Goal: Task Accomplishment & Management: Manage account settings

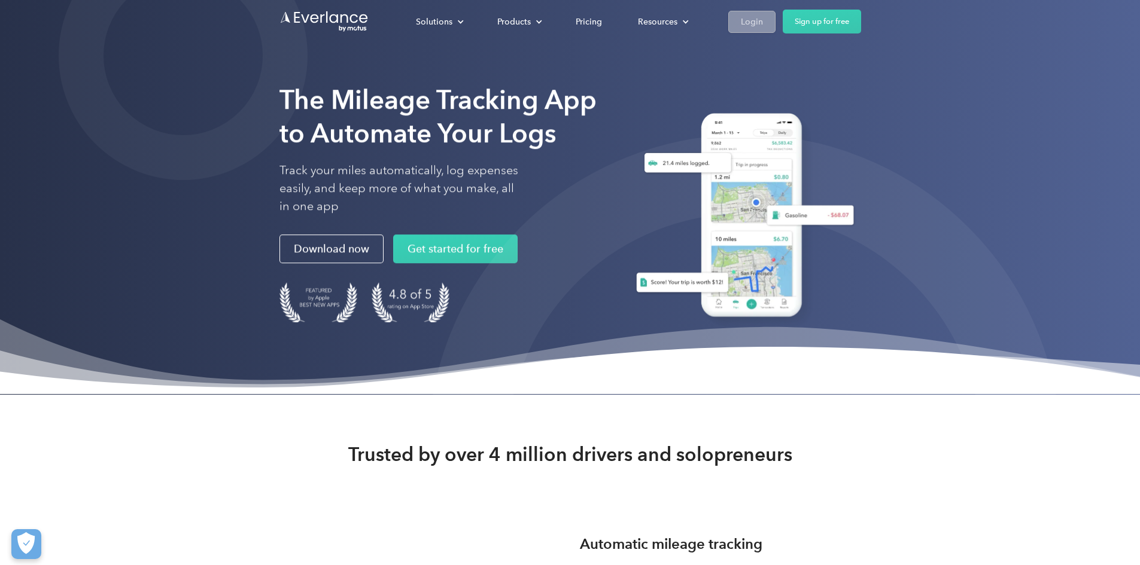
click at [763, 19] on div "Login" at bounding box center [752, 21] width 22 height 15
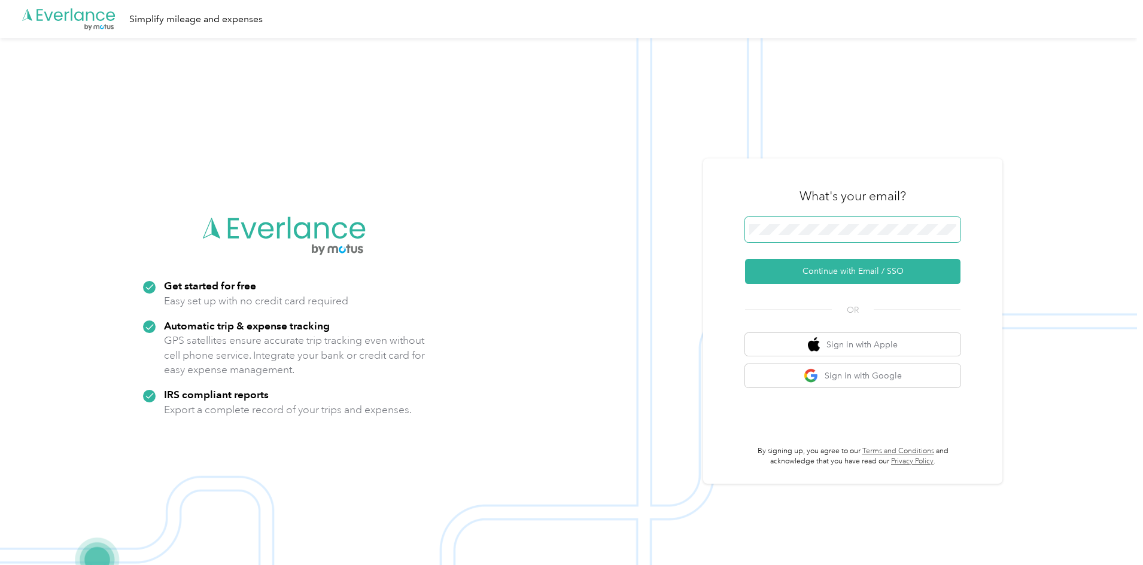
click at [779, 238] on span at bounding box center [852, 229] width 215 height 25
click at [831, 272] on button "Continue with Email / SSO" at bounding box center [852, 271] width 215 height 25
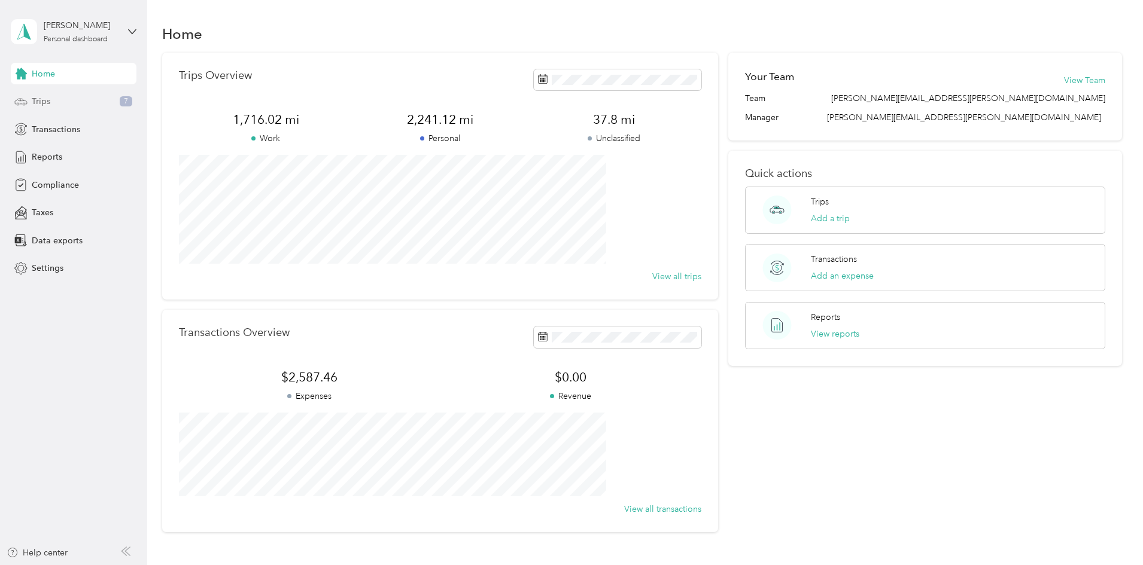
click at [68, 98] on div "Trips 7" at bounding box center [74, 102] width 126 height 22
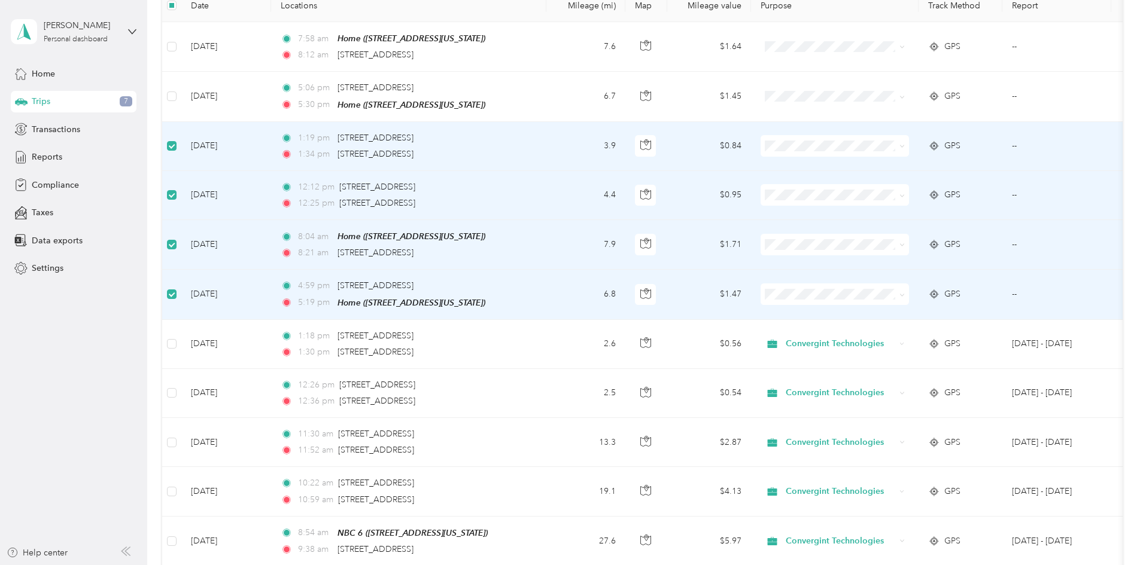
scroll to position [118, 0]
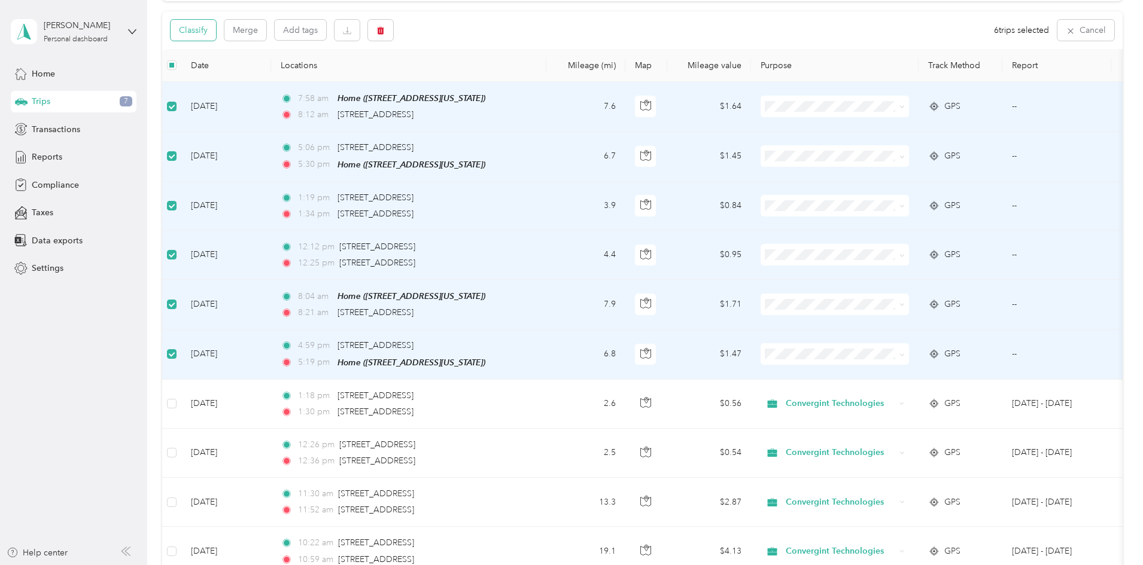
click at [216, 33] on button "Classify" at bounding box center [193, 30] width 45 height 21
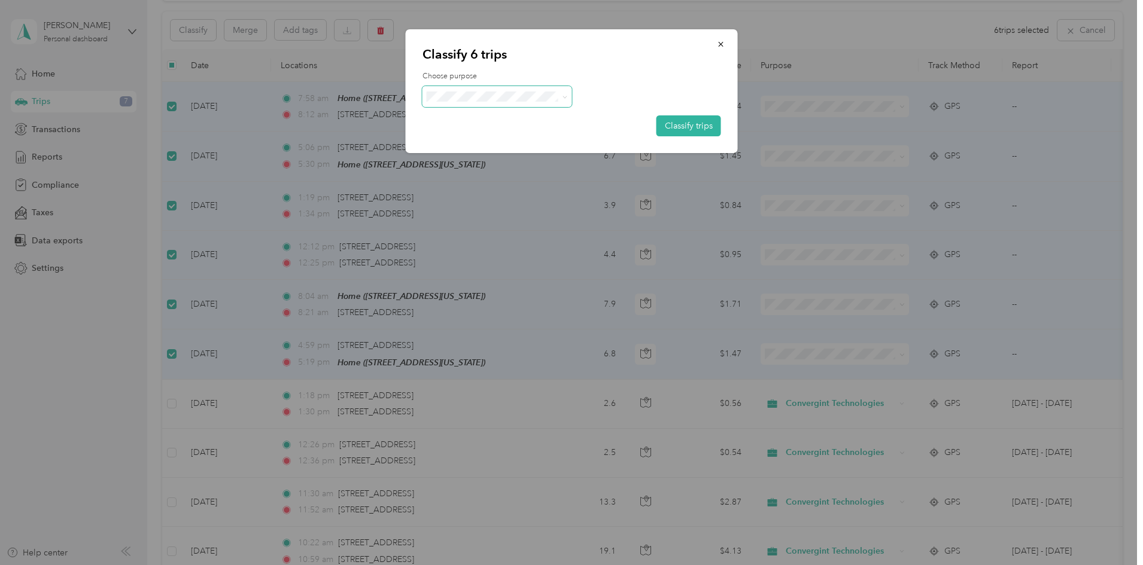
click at [527, 102] on span at bounding box center [497, 96] width 150 height 21
click at [565, 98] on icon at bounding box center [564, 97] width 5 height 5
click at [533, 136] on span "Personal" at bounding box center [507, 139] width 111 height 13
click at [674, 127] on button "Classify trips" at bounding box center [688, 125] width 65 height 21
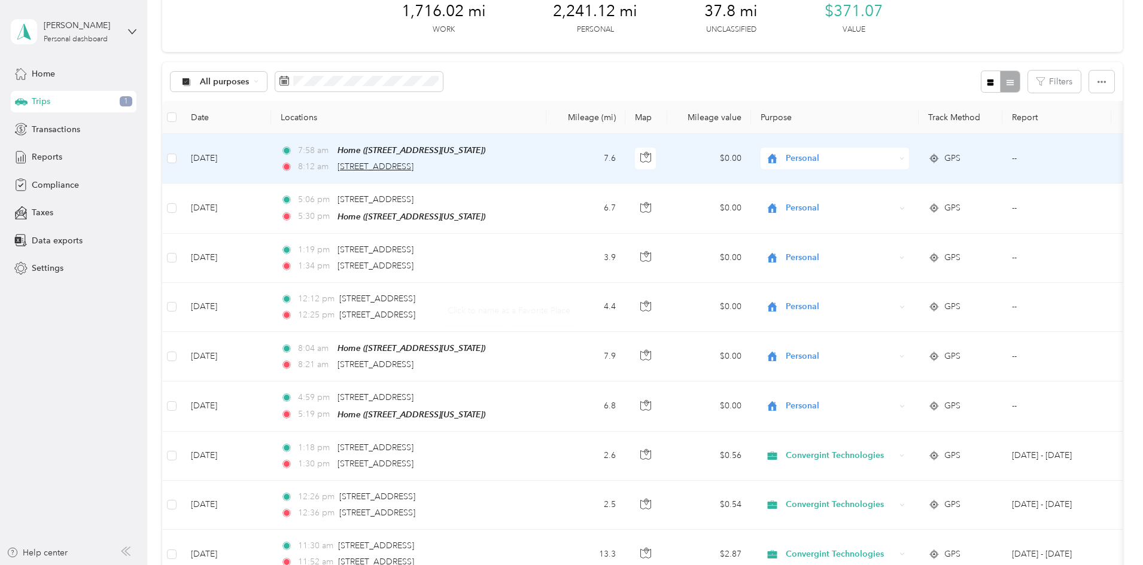
scroll to position [0, 0]
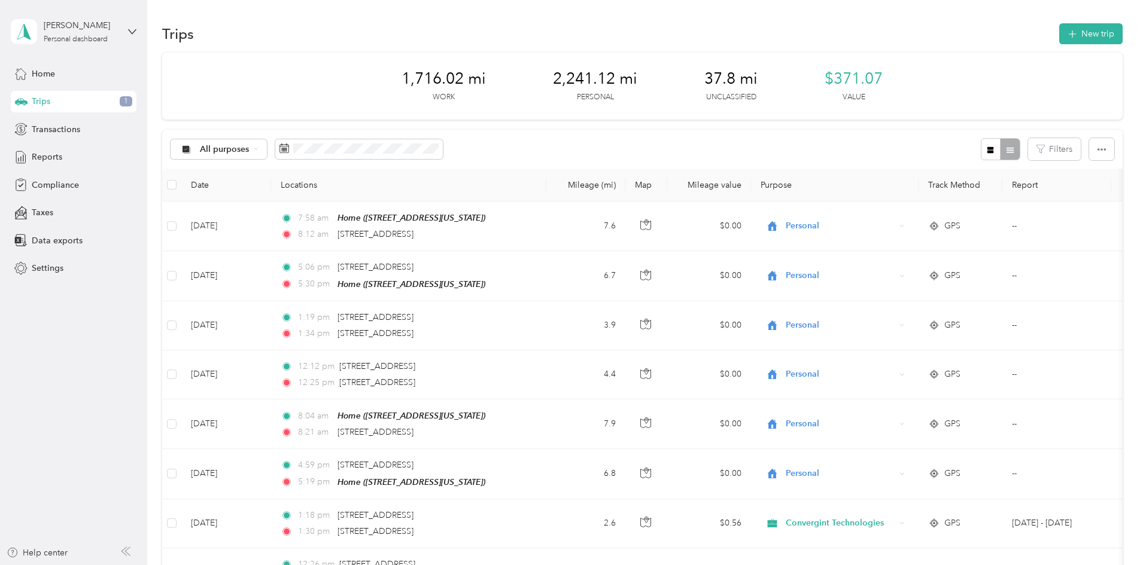
click at [72, 99] on div "Trips 1" at bounding box center [74, 102] width 126 height 22
click at [126, 101] on span "1" at bounding box center [126, 101] width 13 height 11
click at [95, 160] on div "Reports" at bounding box center [74, 158] width 126 height 22
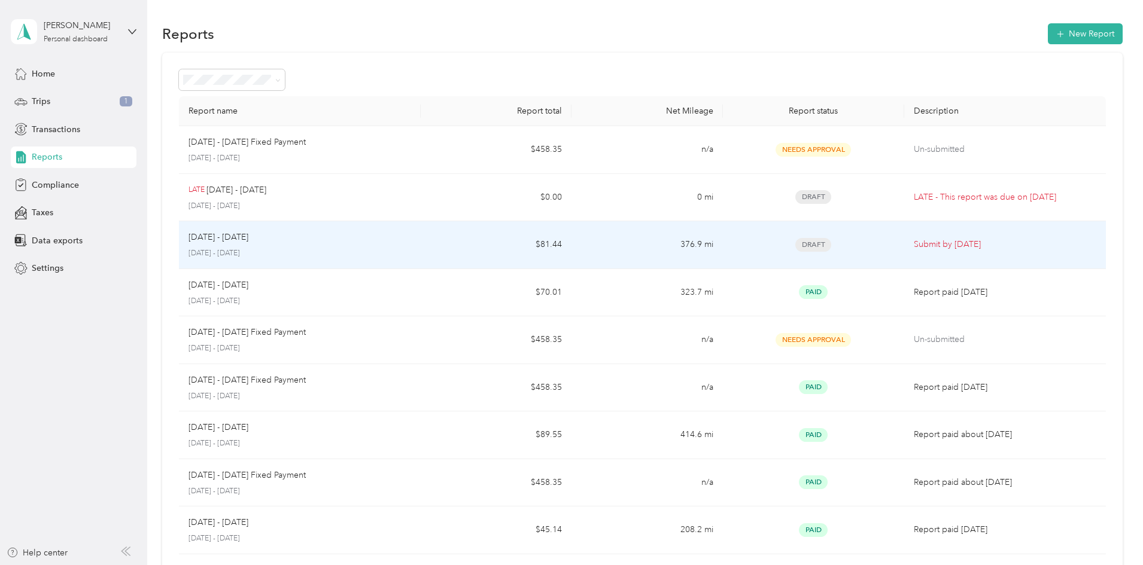
click at [795, 248] on span "Draft" at bounding box center [813, 245] width 36 height 14
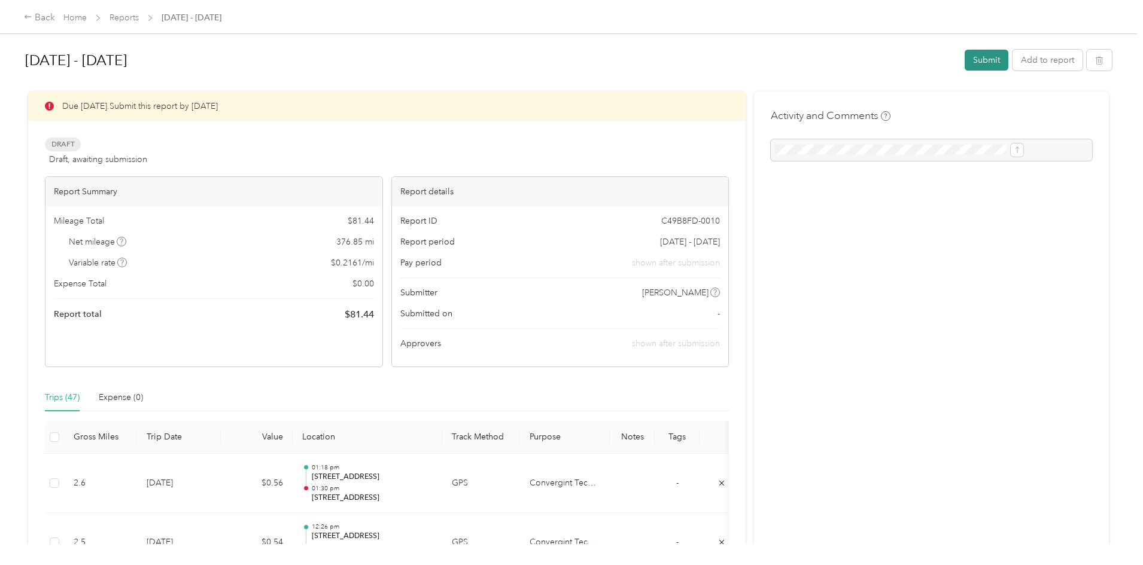
click at [965, 65] on button "Submit" at bounding box center [987, 60] width 44 height 21
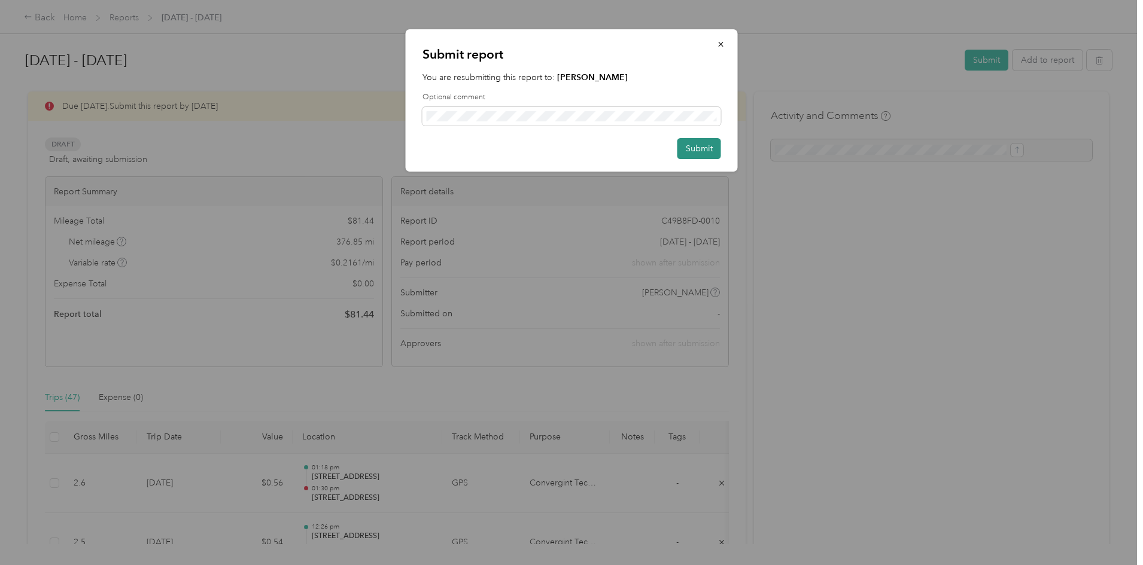
click at [697, 148] on button "Submit" at bounding box center [699, 148] width 44 height 21
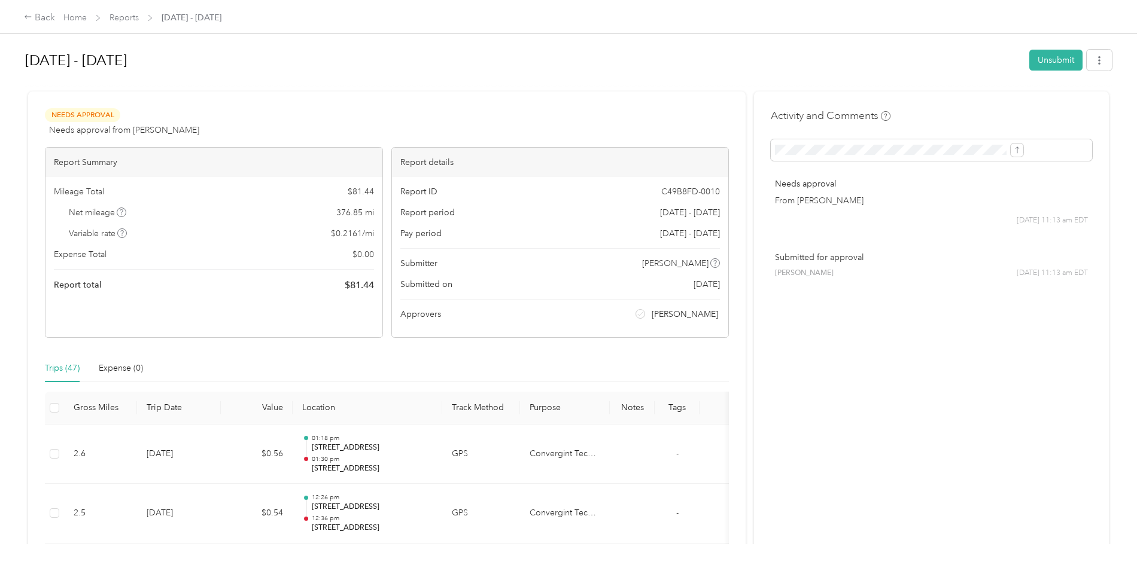
click at [101, 15] on icon at bounding box center [98, 18] width 6 height 6
click at [87, 17] on link "Home" at bounding box center [74, 18] width 23 height 10
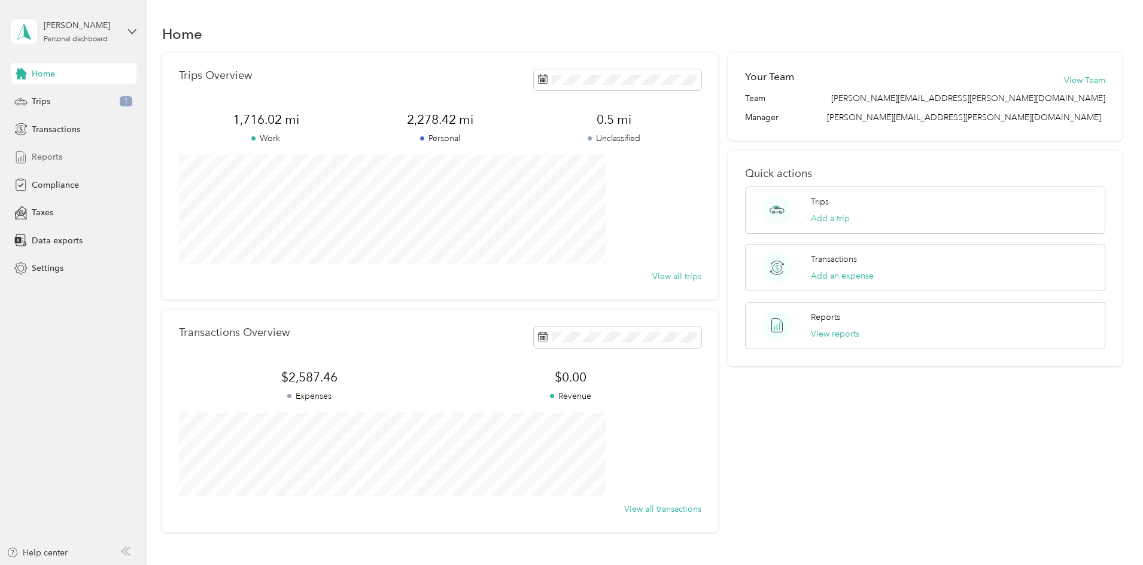
click at [53, 151] on div "Reports" at bounding box center [74, 158] width 126 height 22
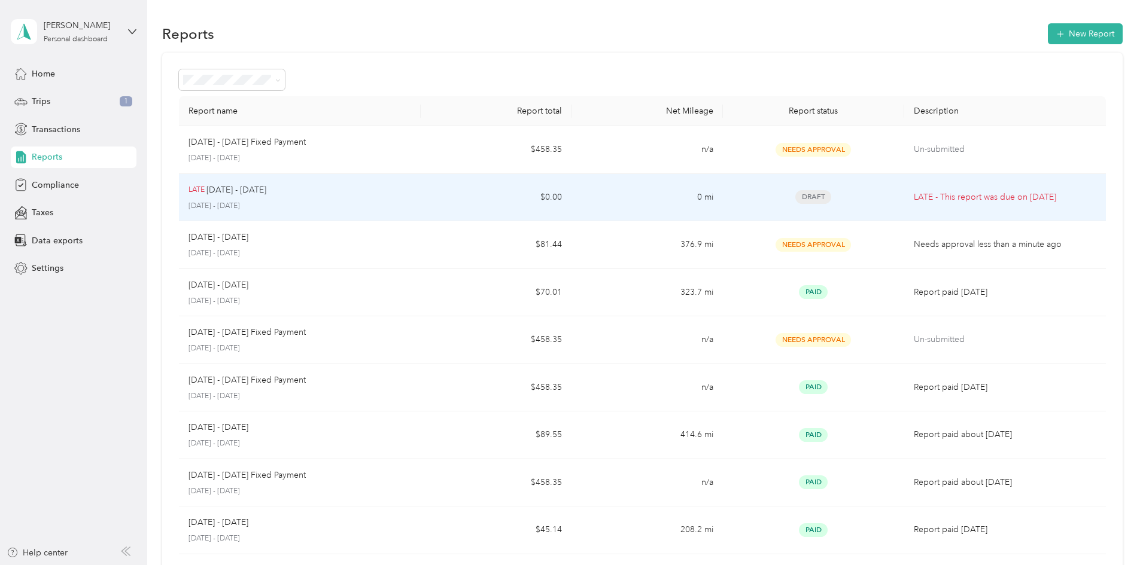
click at [914, 191] on p "LATE - This report was due on Sep. 4, 2025" at bounding box center [1005, 197] width 182 height 13
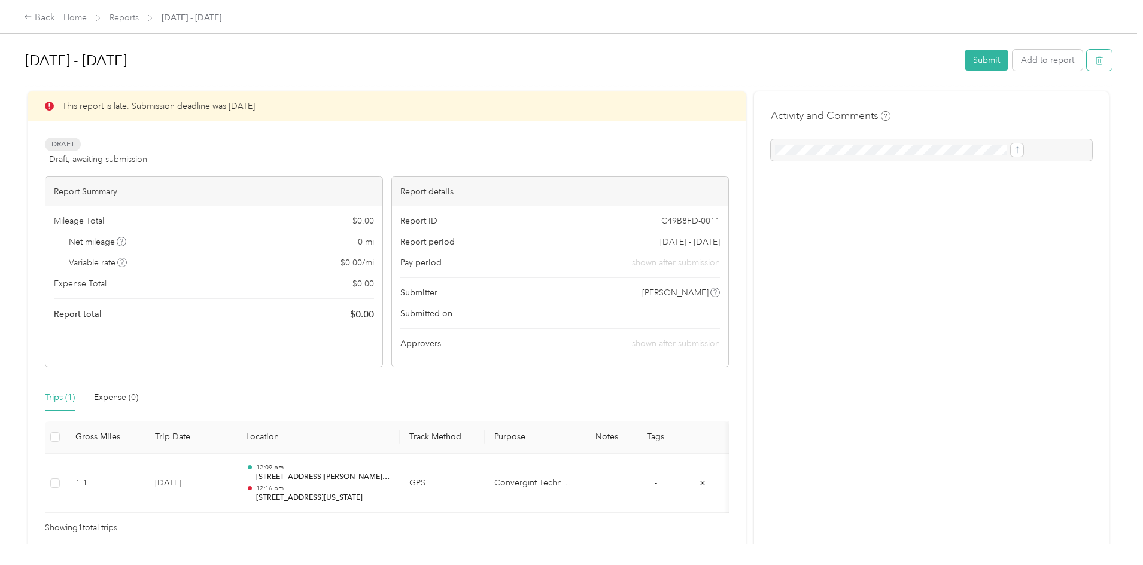
click at [1098, 60] on icon "button" at bounding box center [1098, 61] width 0 height 3
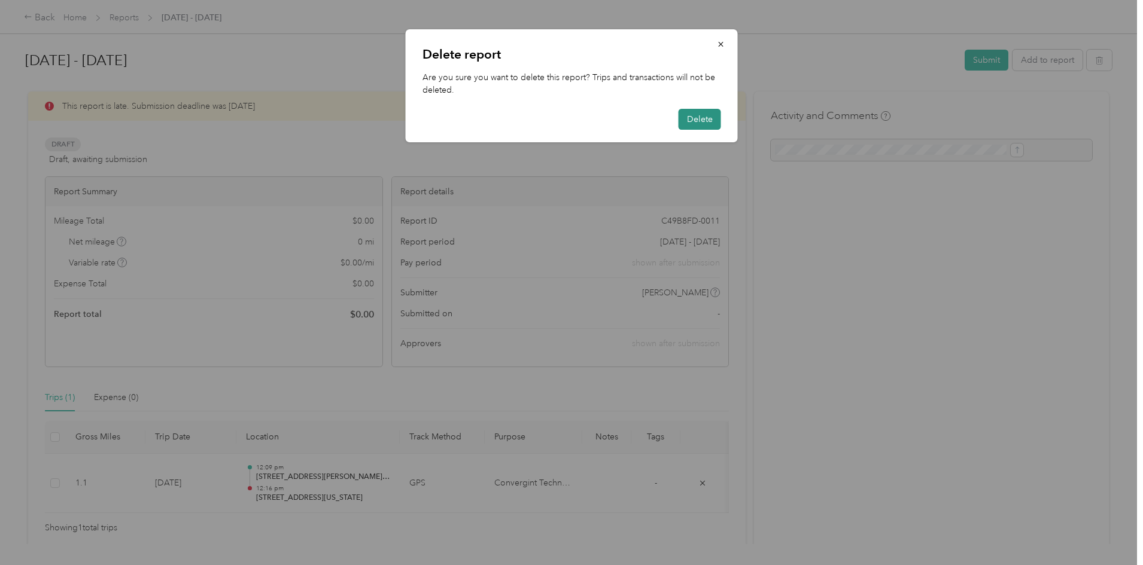
click at [699, 121] on button "Delete" at bounding box center [700, 119] width 42 height 21
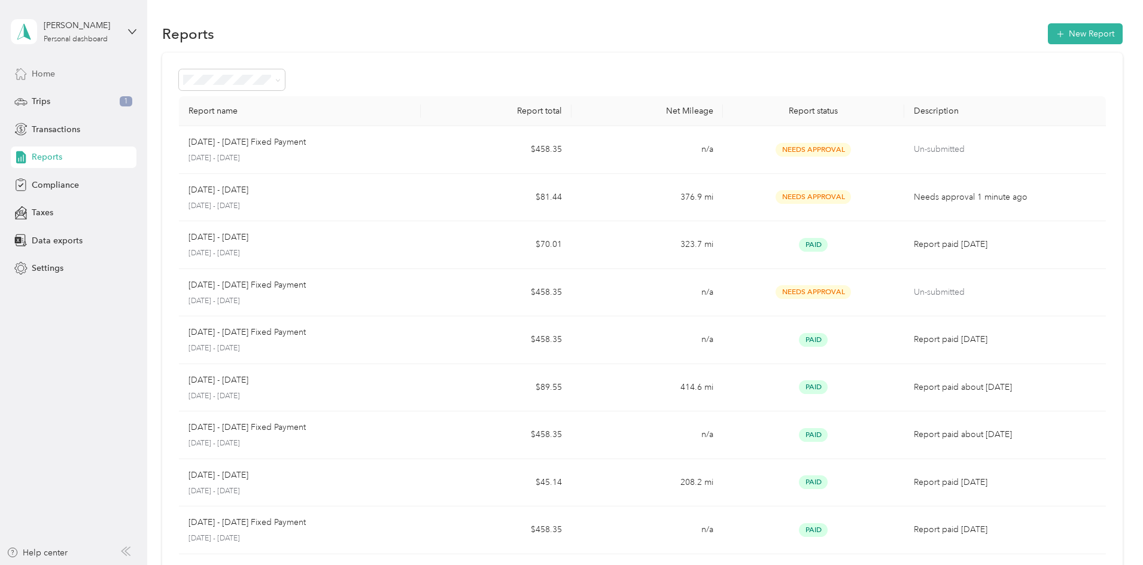
click at [53, 75] on span "Home" at bounding box center [43, 74] width 23 height 13
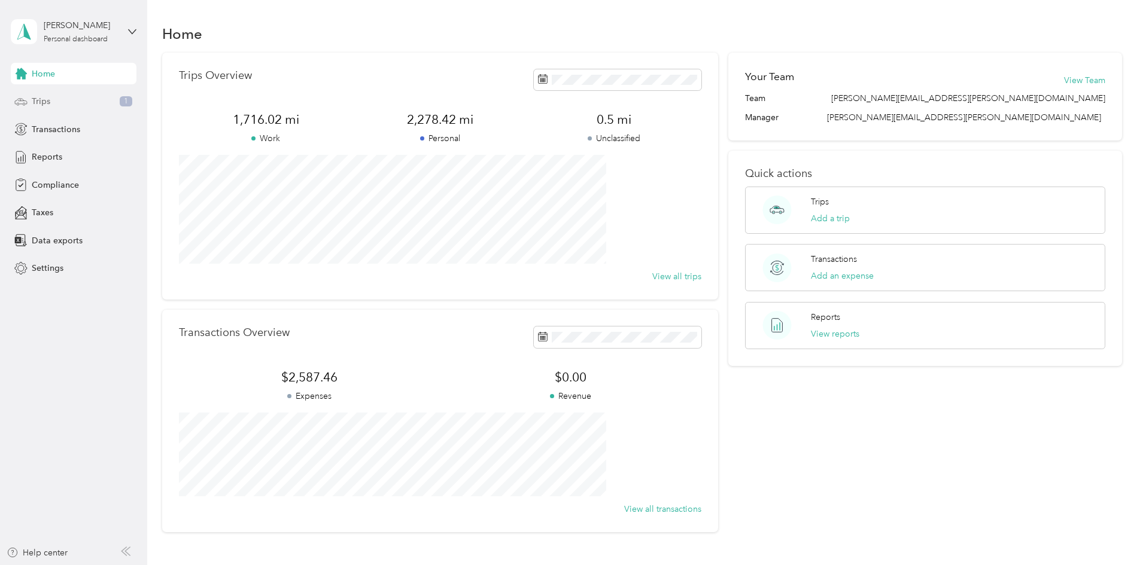
click at [44, 108] on div "Trips 1" at bounding box center [74, 102] width 126 height 22
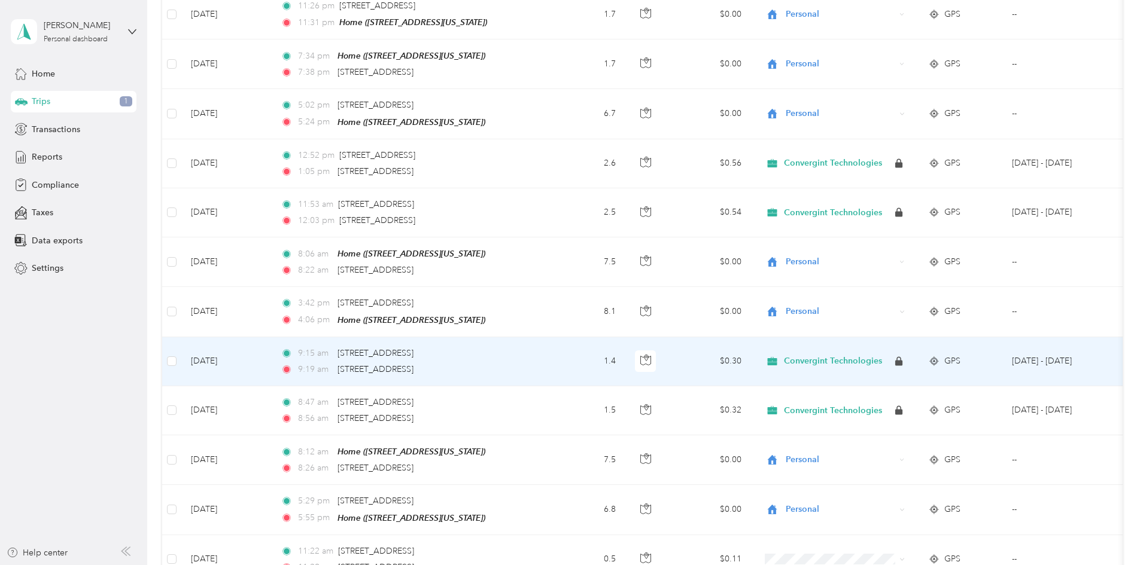
scroll to position [898, 0]
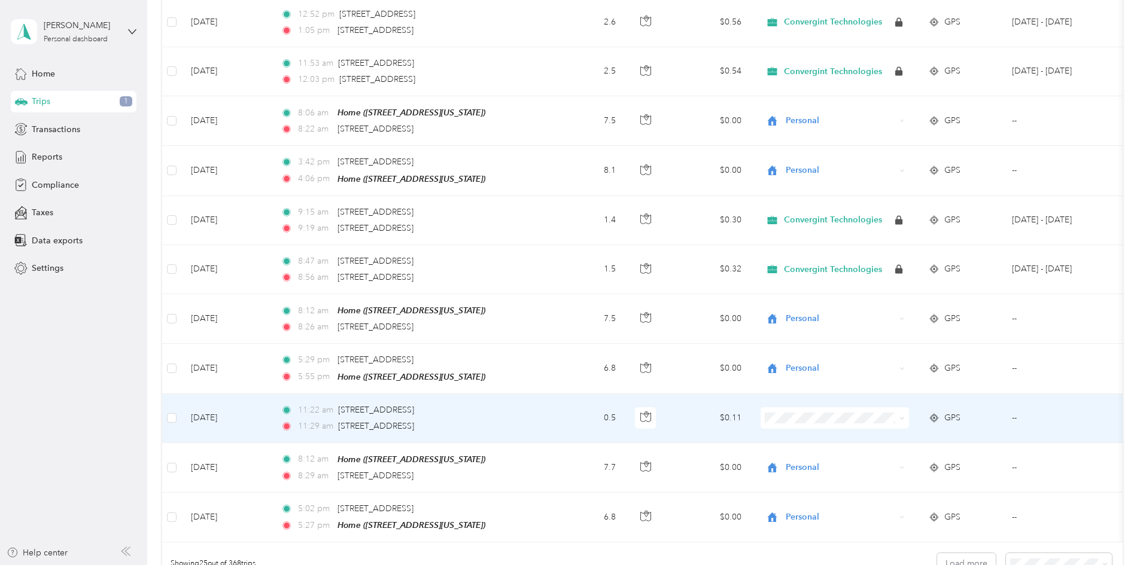
click at [905, 416] on icon at bounding box center [901, 418] width 5 height 5
click at [939, 450] on span "Personal" at bounding box center [925, 454] width 111 height 13
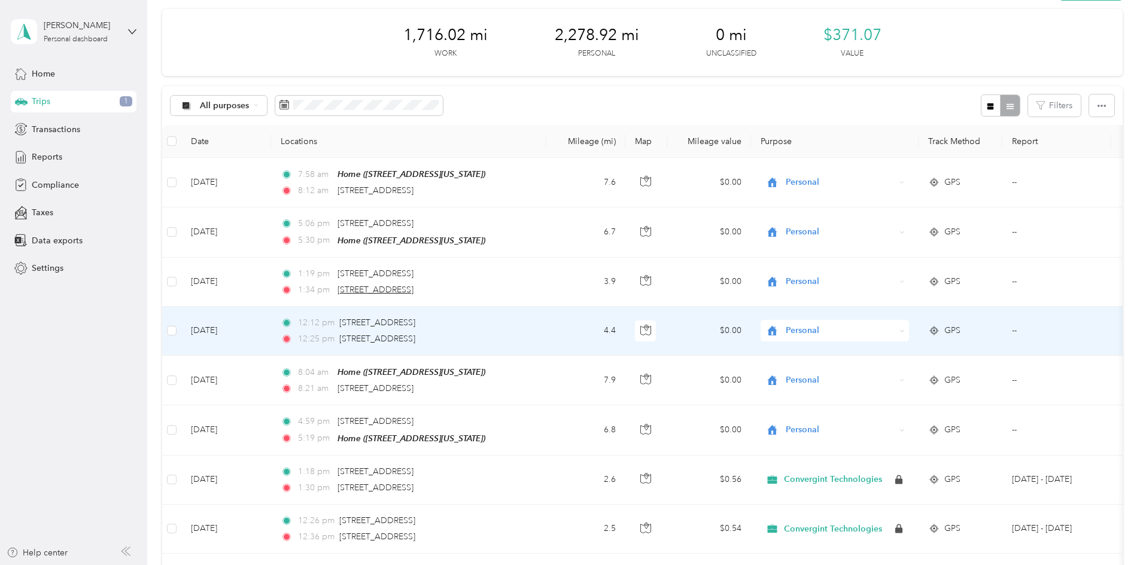
scroll to position [0, 0]
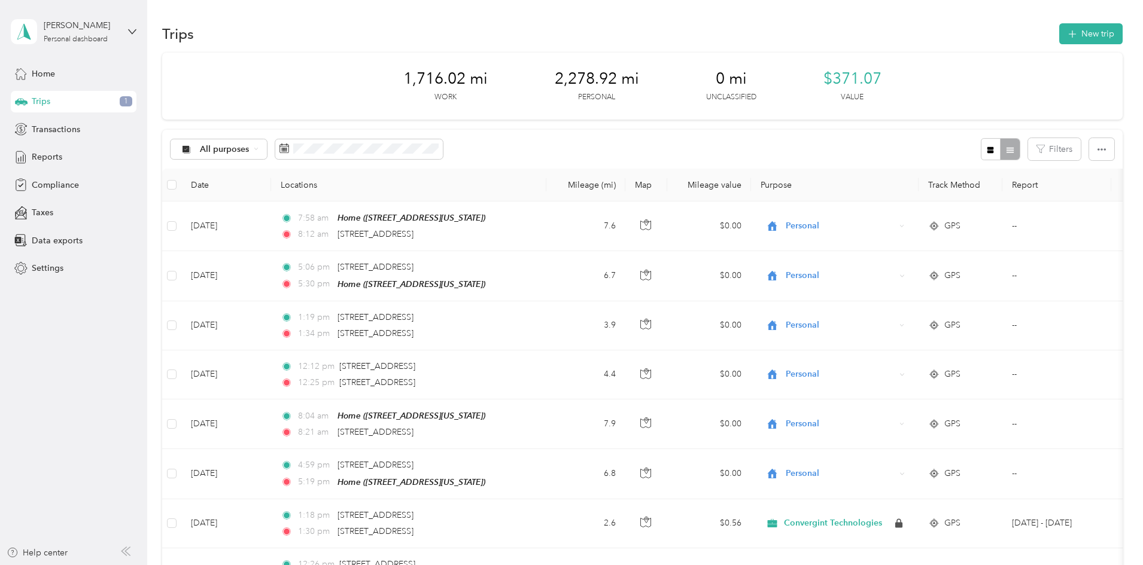
click at [112, 105] on div "Trips 1" at bounding box center [74, 102] width 126 height 22
click at [127, 107] on div "Trips 1" at bounding box center [74, 102] width 126 height 22
